Goal: Transaction & Acquisition: Purchase product/service

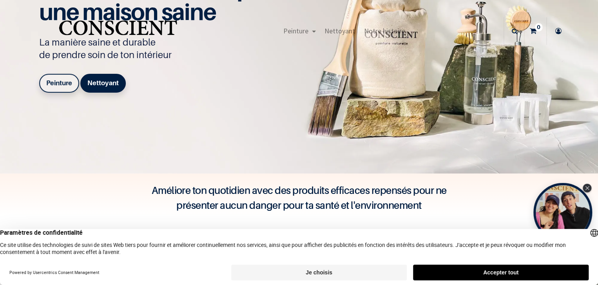
scroll to position [76, 0]
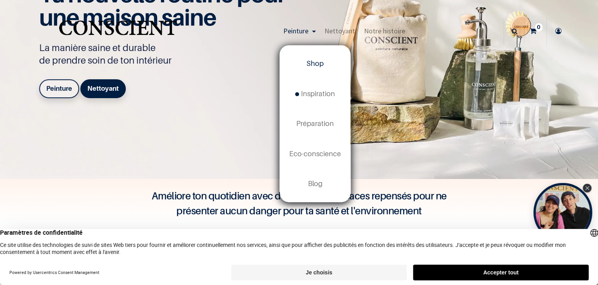
click at [318, 58] on link "Shop" at bounding box center [315, 64] width 71 height 30
click at [316, 66] on span "Shop" at bounding box center [315, 63] width 17 height 8
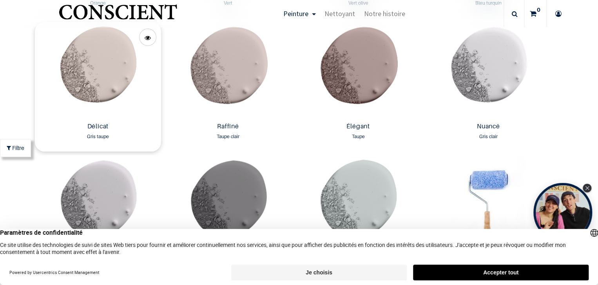
scroll to position [1210, 0]
click at [119, 82] on img at bounding box center [98, 70] width 126 height 97
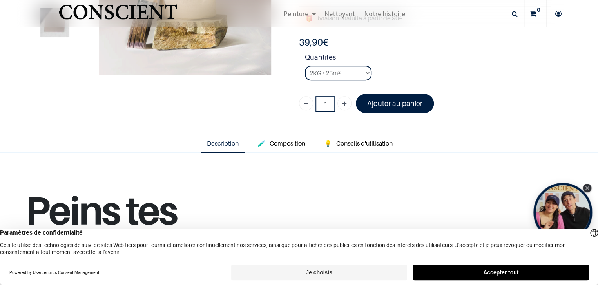
scroll to position [136, 0]
click at [359, 71] on select "2KG / 25m² 4KG / 50m² 8KG / 100m² Testeur" at bounding box center [338, 72] width 67 height 15
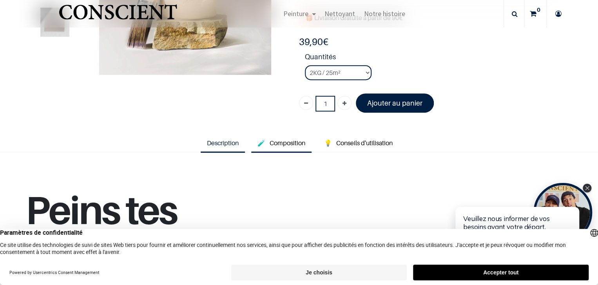
click at [292, 137] on link "🧪 Composition" at bounding box center [281, 143] width 60 height 18
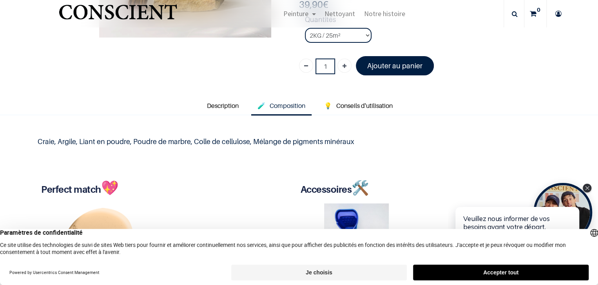
scroll to position [273, 0]
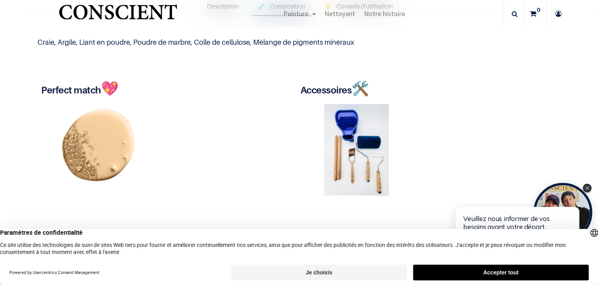
click at [584, 188] on html "Veuillez nous informer de vos besoins avant votre départ. Avez-vous trouvé ce q…" at bounding box center [523, 233] width 151 height 103
click at [502, 265] on button "Accepter tout" at bounding box center [501, 272] width 176 height 16
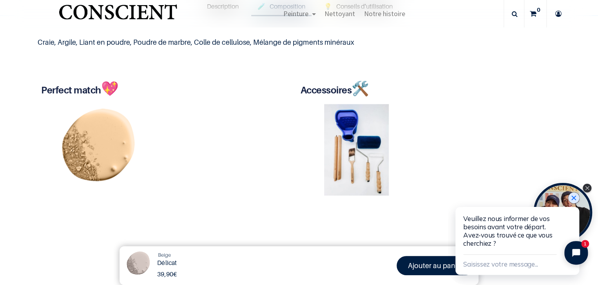
click at [572, 199] on icon "Close chat widget" at bounding box center [574, 198] width 8 height 8
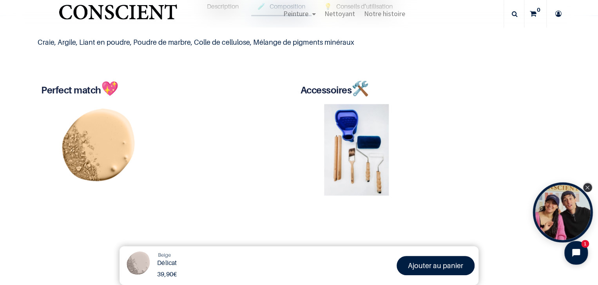
click at [586, 185] on icon "Close Tolstoy widget" at bounding box center [587, 187] width 4 height 4
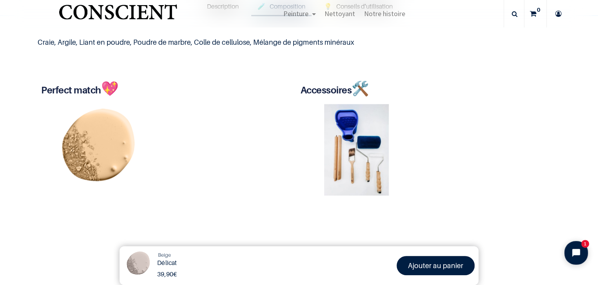
scroll to position [134, 0]
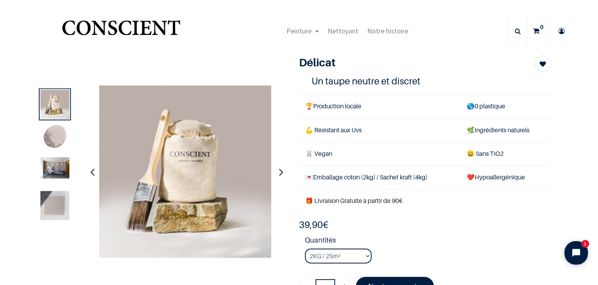
click at [55, 204] on img at bounding box center [54, 205] width 29 height 29
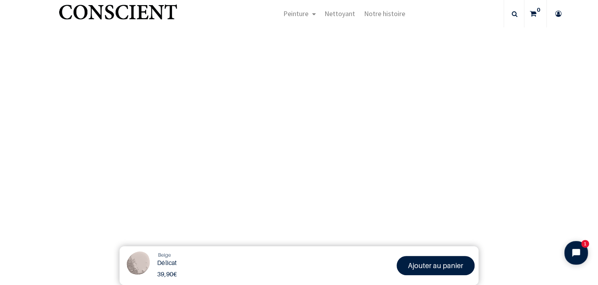
scroll to position [1642, 0]
